Goal: Obtain resource: Obtain resource

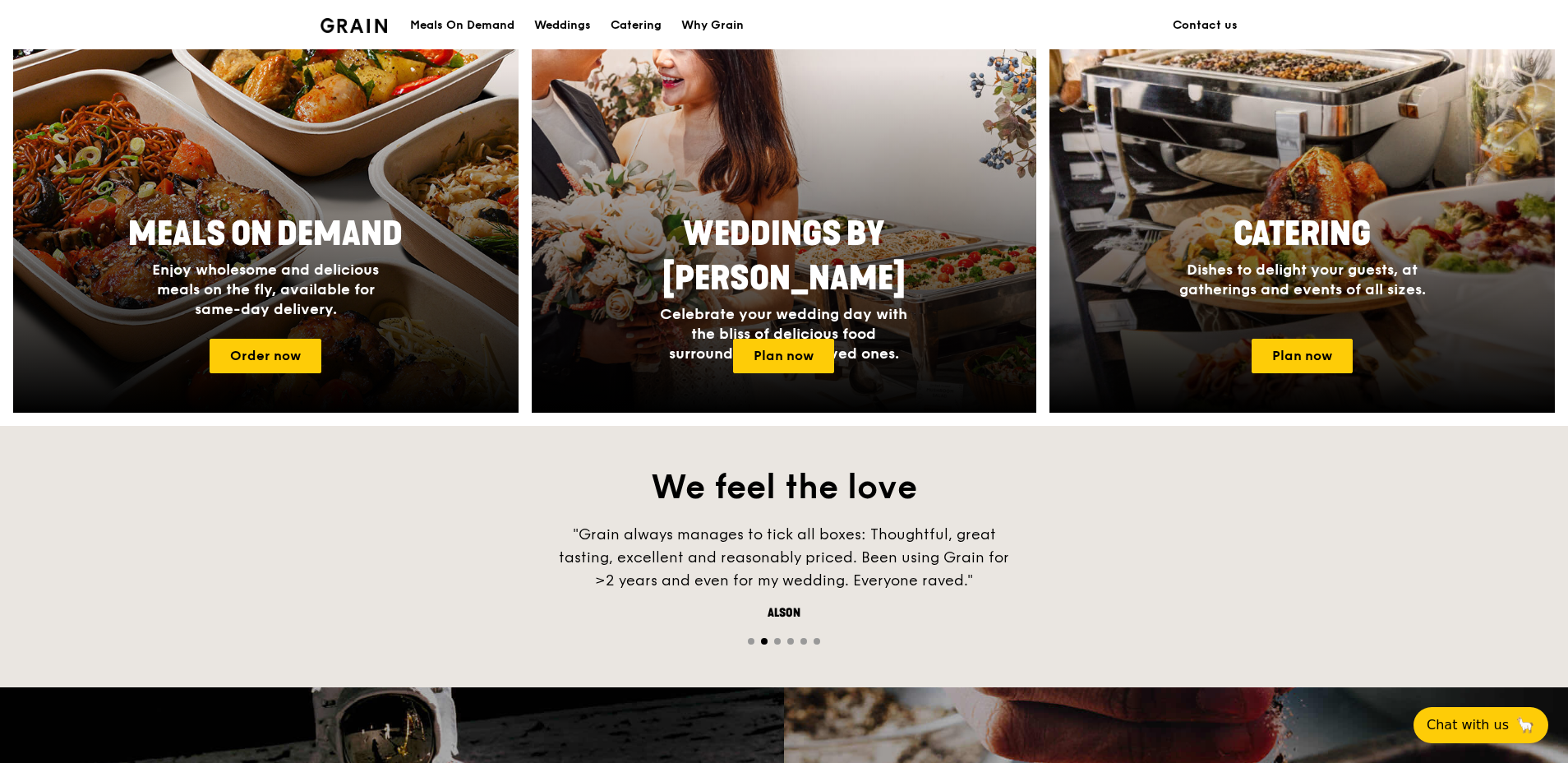
scroll to position [640, 0]
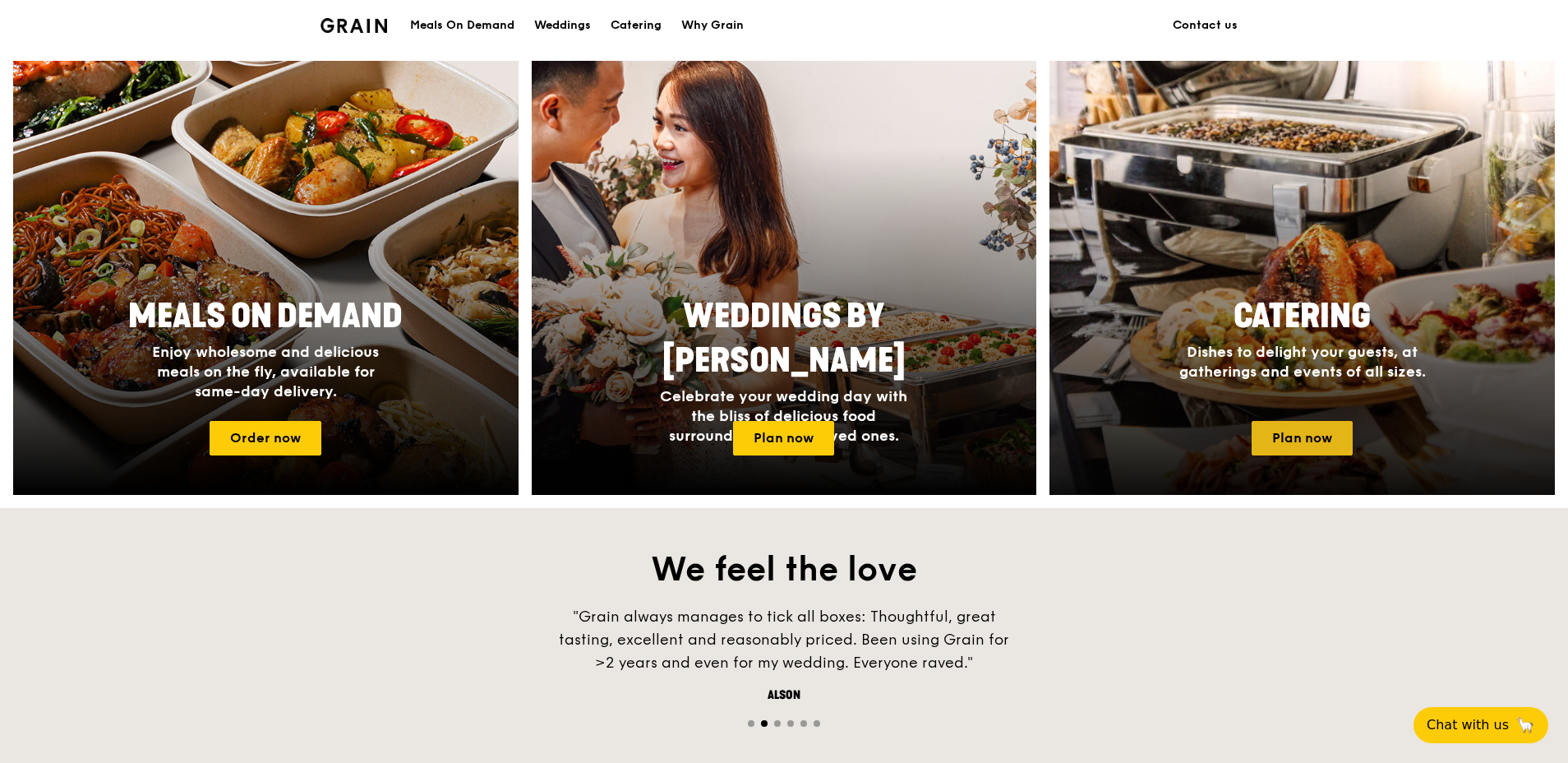
click at [1261, 435] on link "Plan now" at bounding box center [1303, 438] width 101 height 34
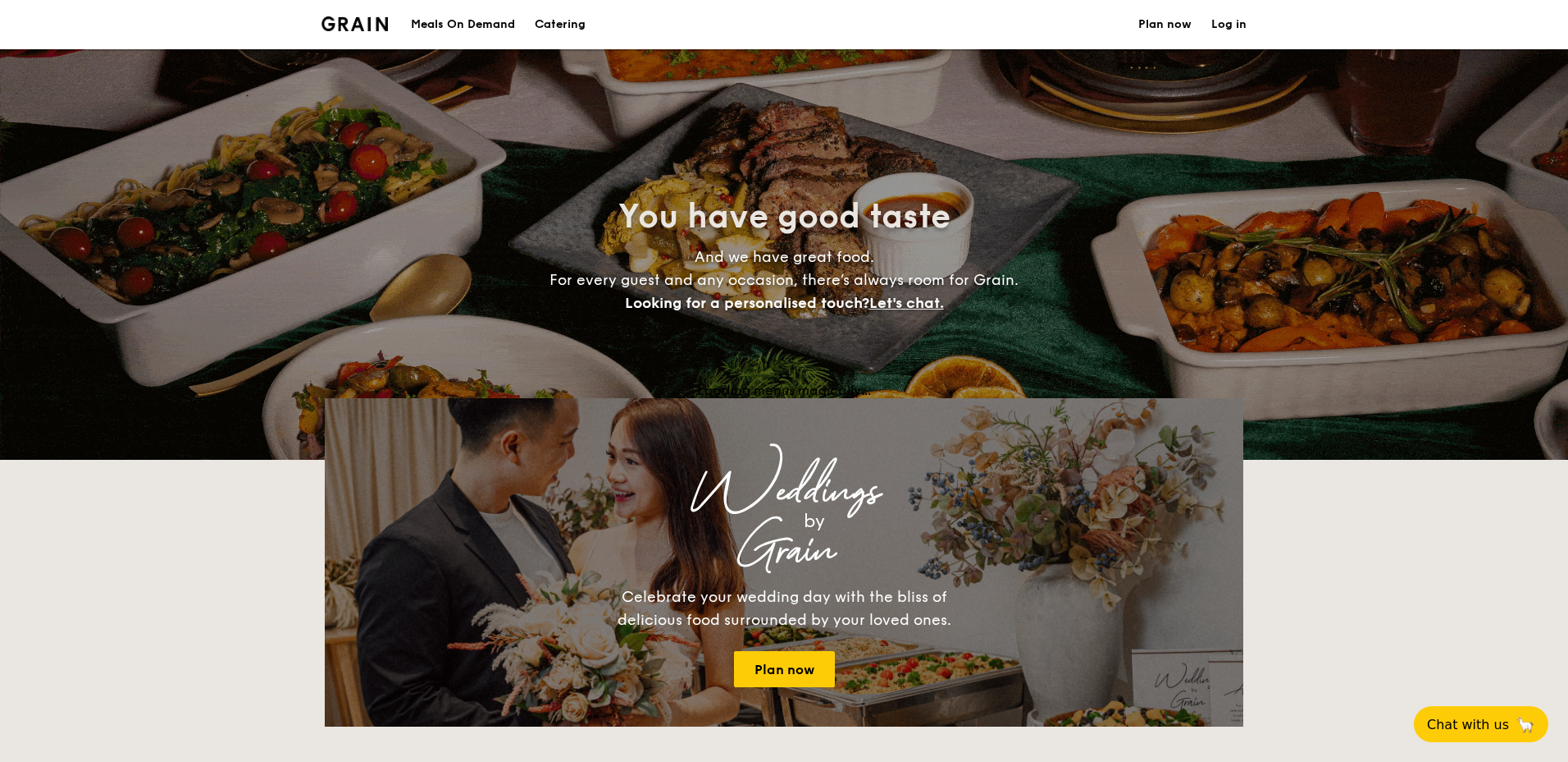
select select
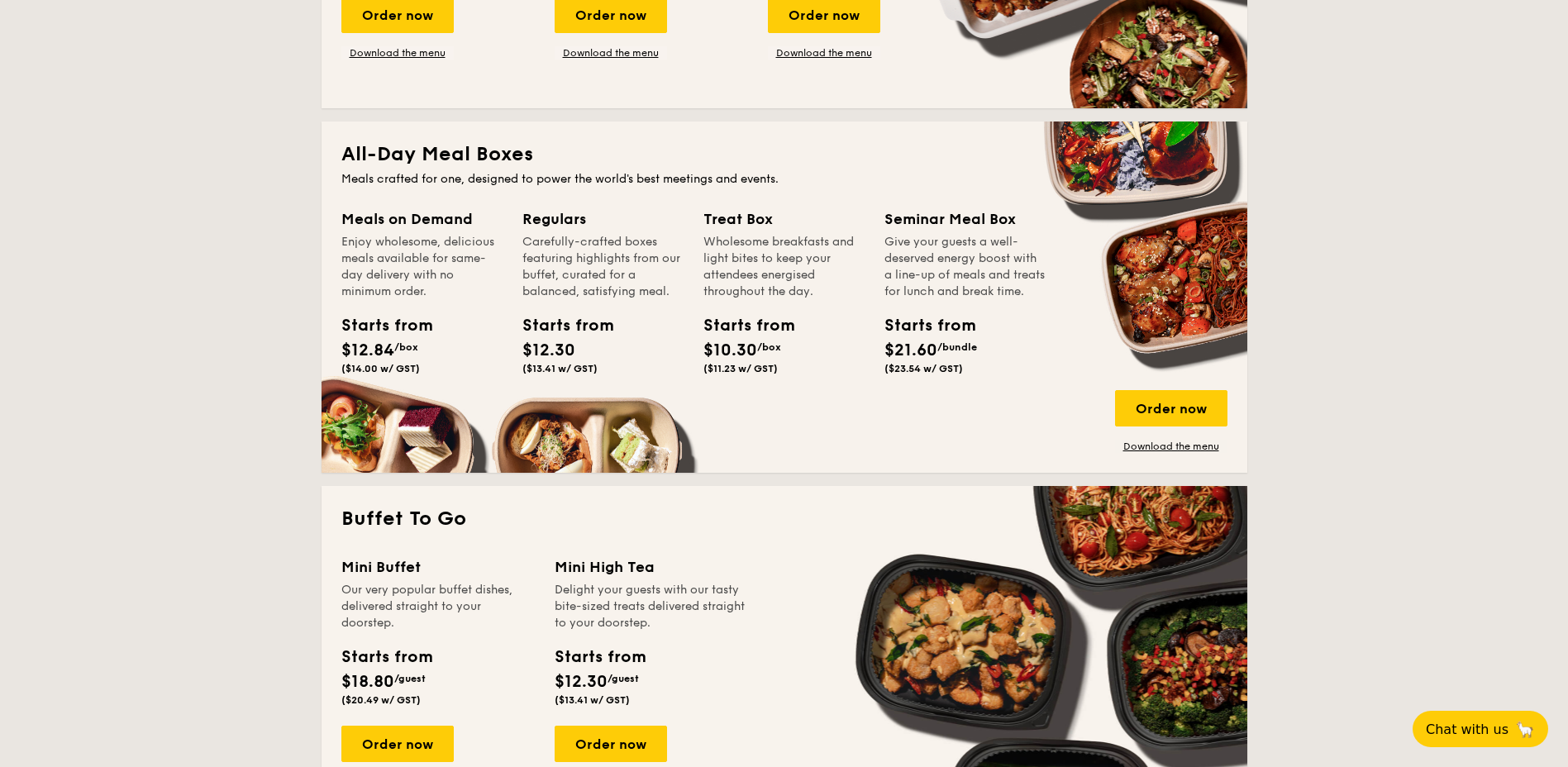
scroll to position [578, 0]
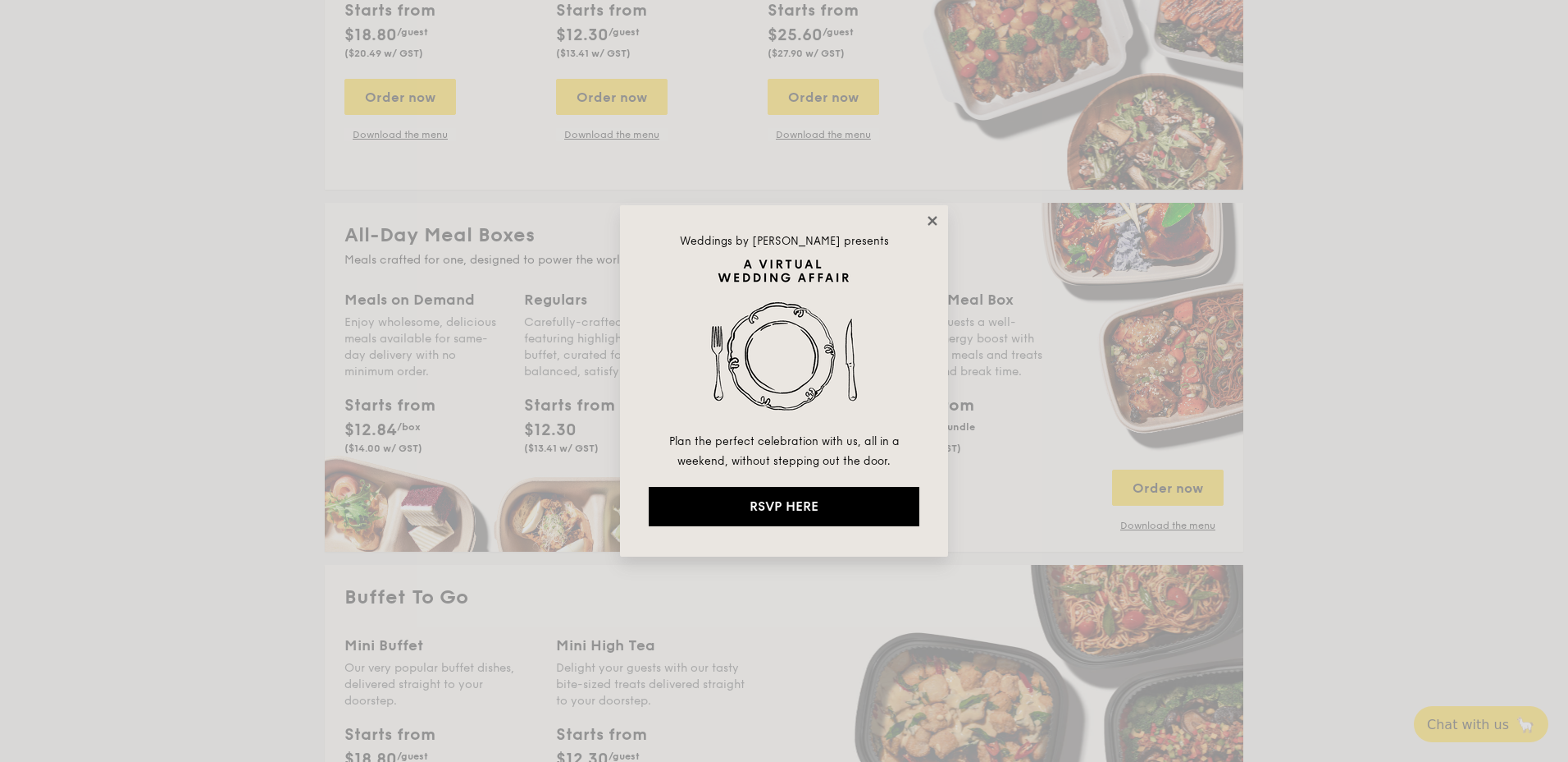
click at [931, 220] on icon at bounding box center [931, 219] width 9 height 9
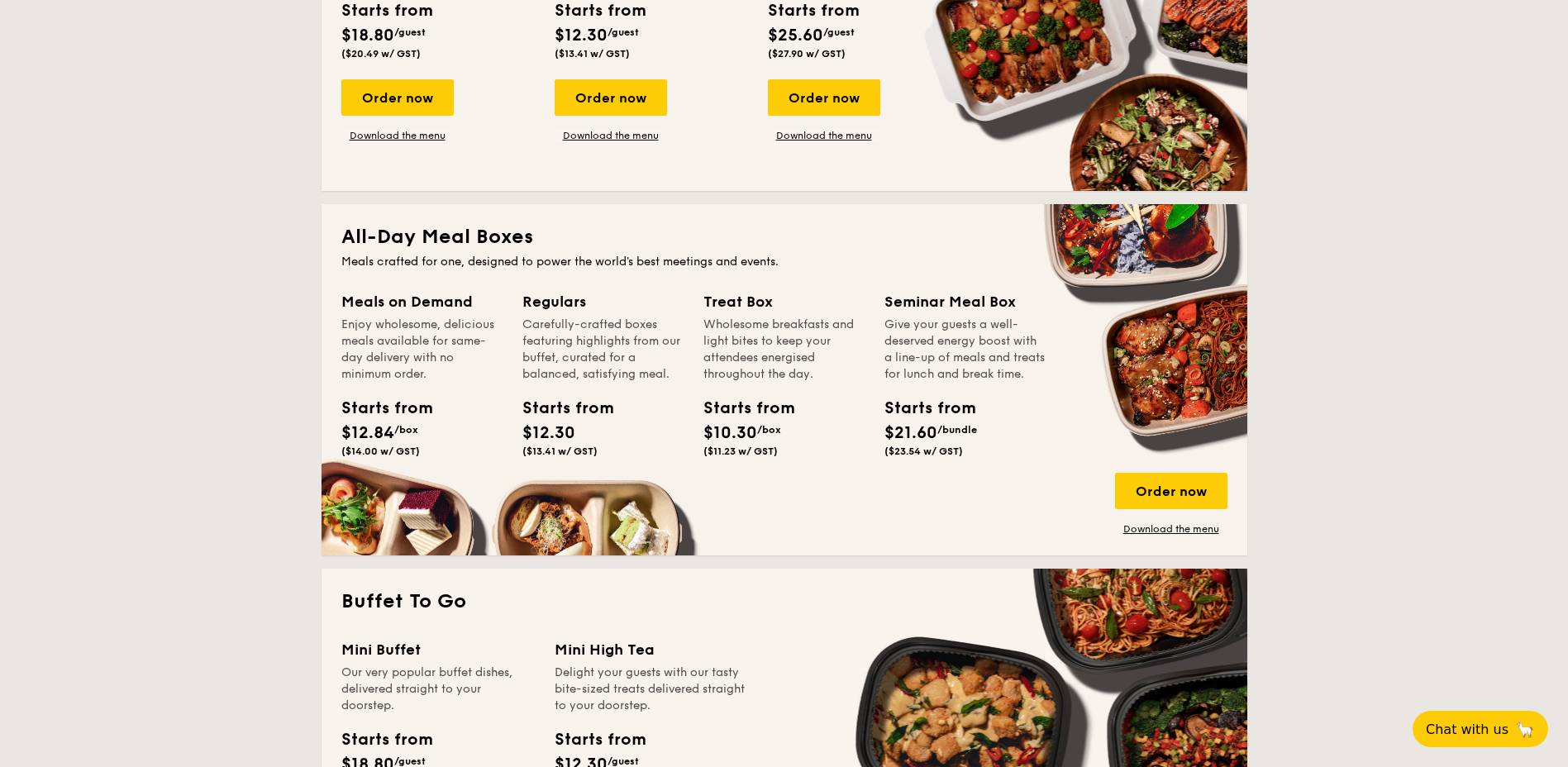
scroll to position [330, 0]
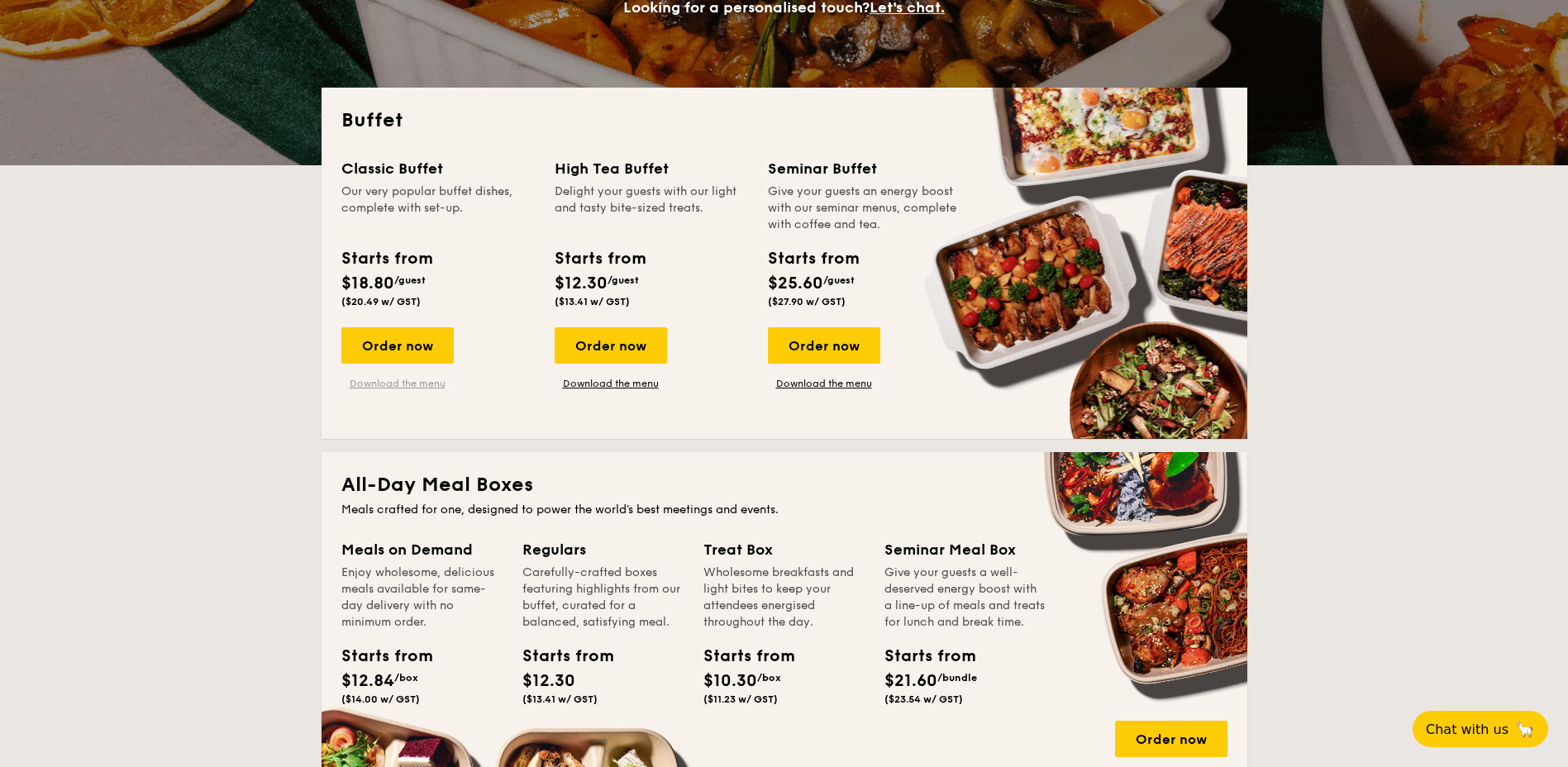
click at [400, 382] on link "Download the menu" at bounding box center [397, 383] width 112 height 13
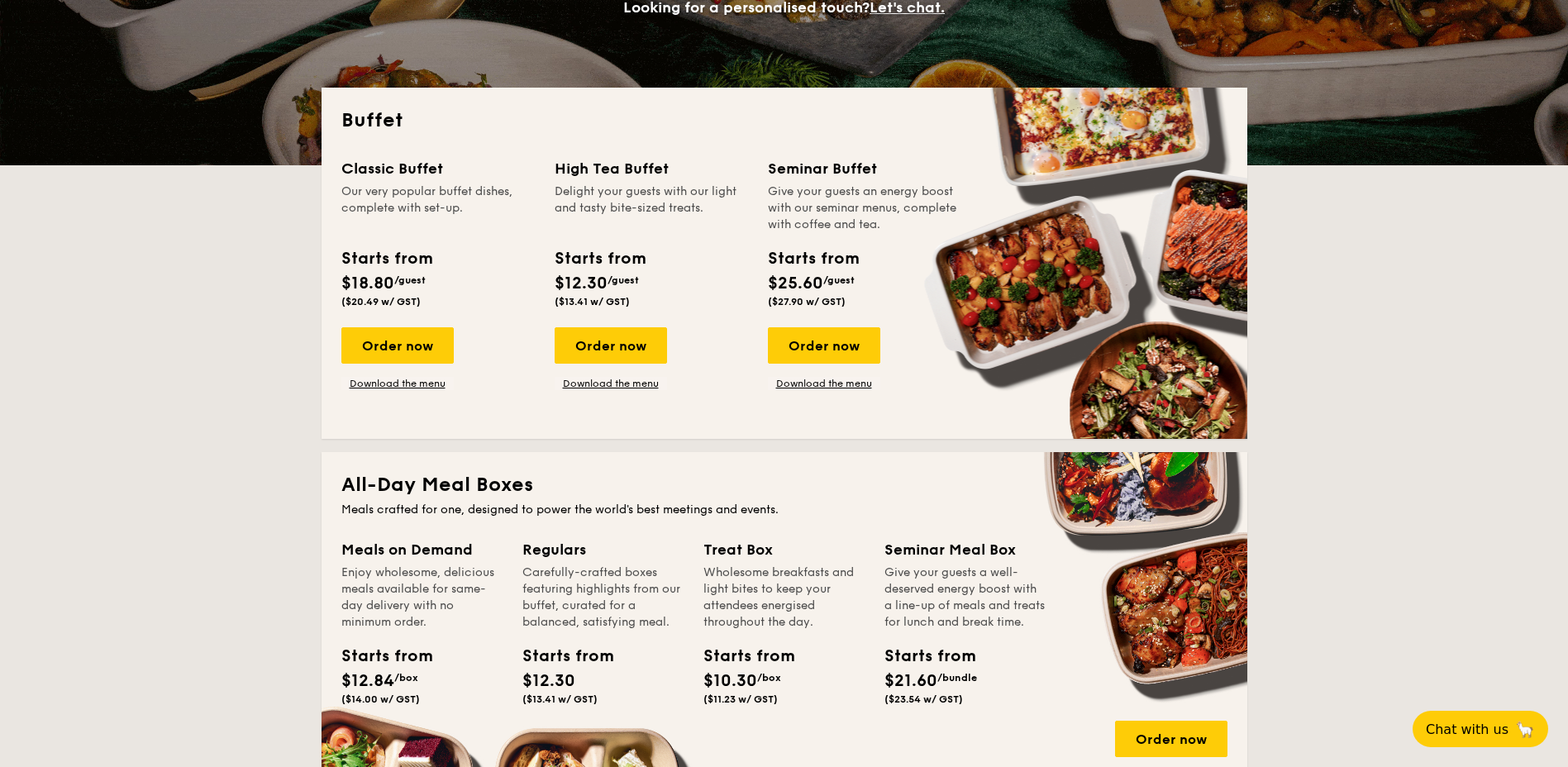
scroll to position [578, 0]
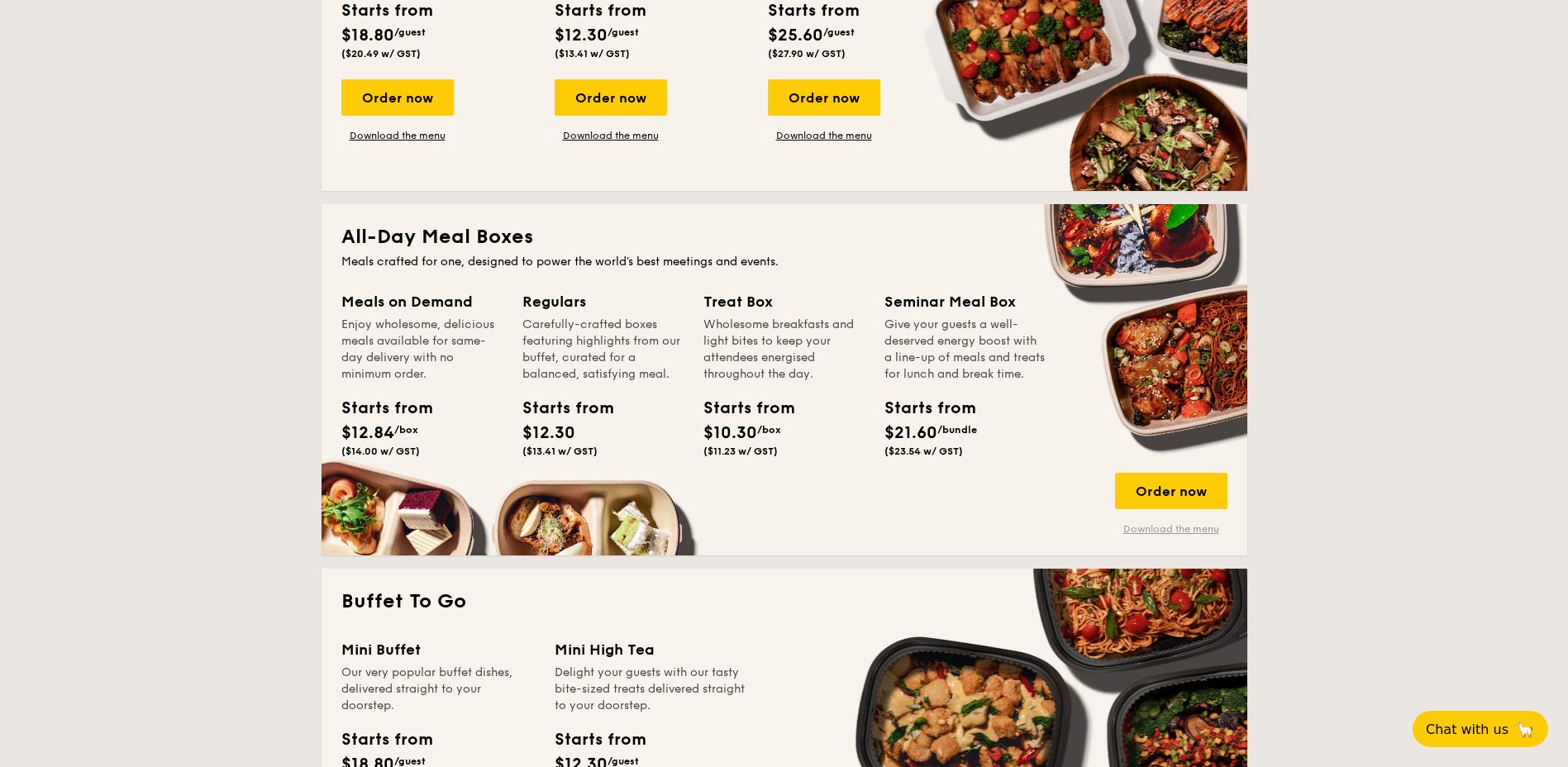
click at [1175, 532] on link "Download the menu" at bounding box center [1170, 529] width 112 height 13
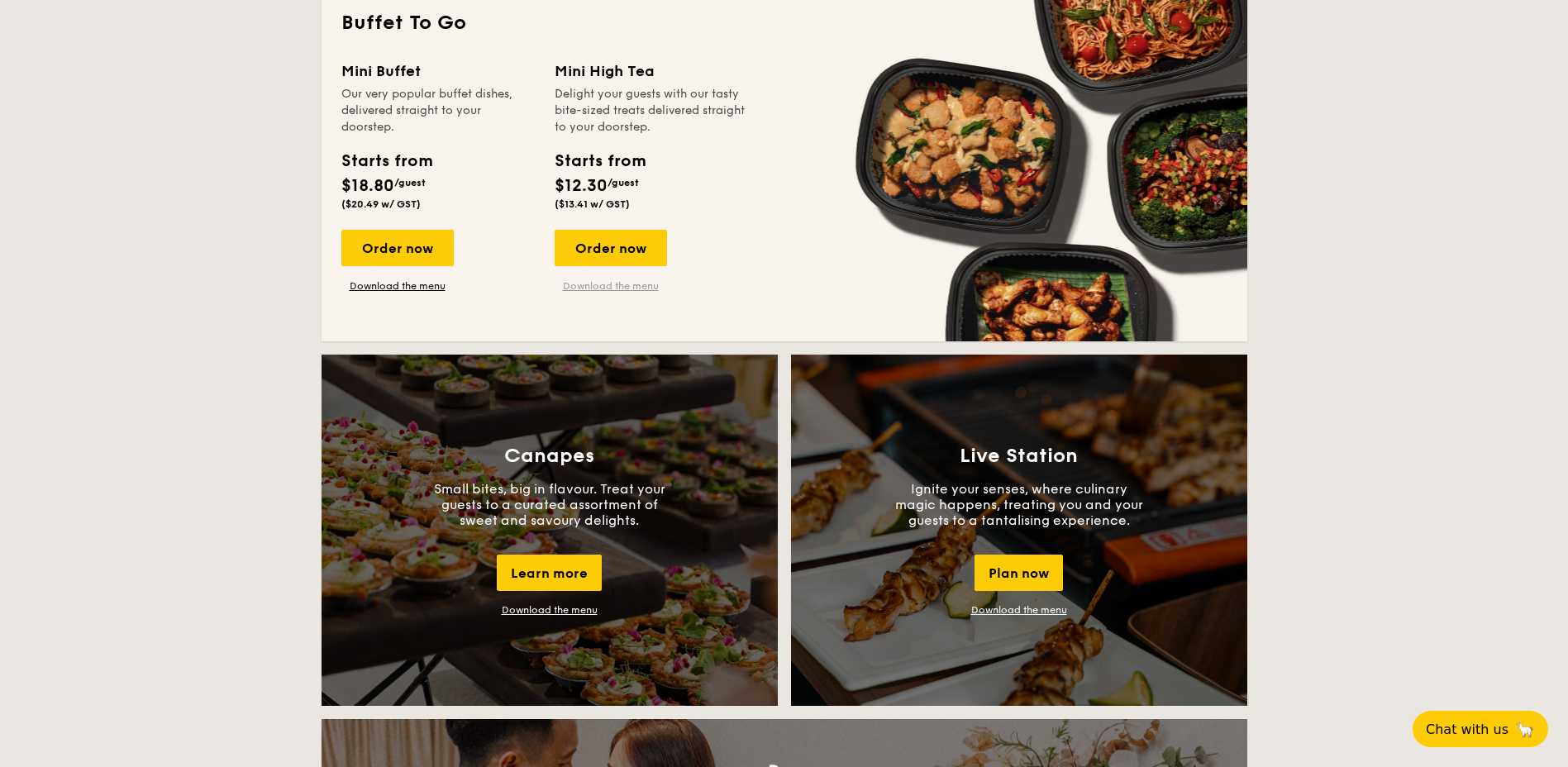
scroll to position [992, 0]
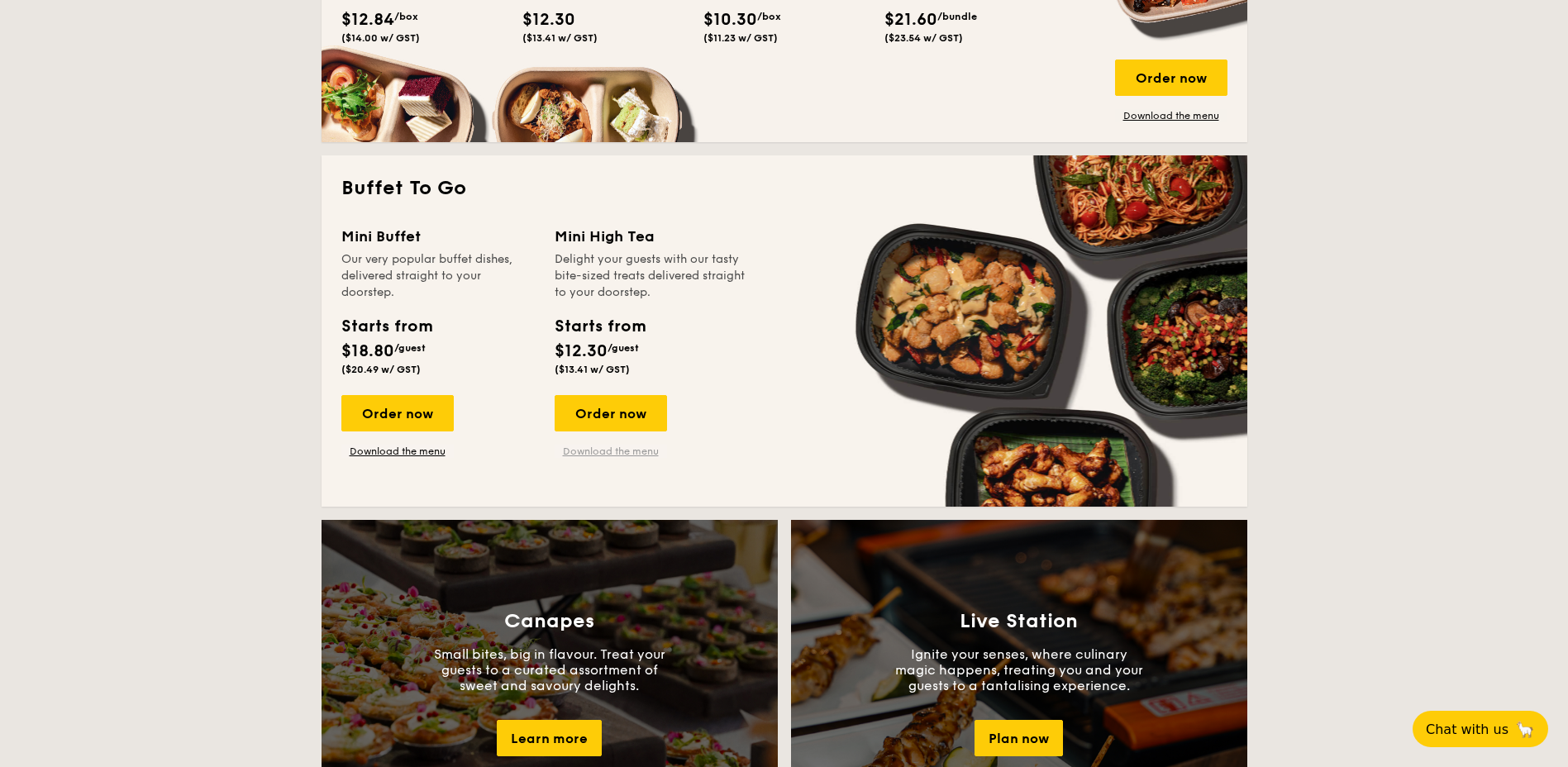
click at [628, 451] on link "Download the menu" at bounding box center [610, 451] width 112 height 13
